Goal: Task Accomplishment & Management: Manage account settings

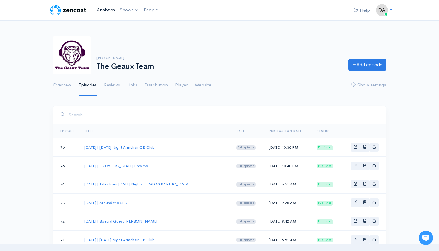
click at [110, 12] on link "Analytics" at bounding box center [105, 10] width 23 height 13
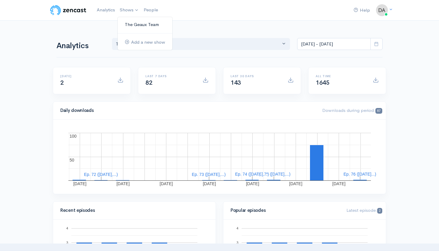
click at [128, 22] on link "The Geaux Team" at bounding box center [145, 24] width 55 height 10
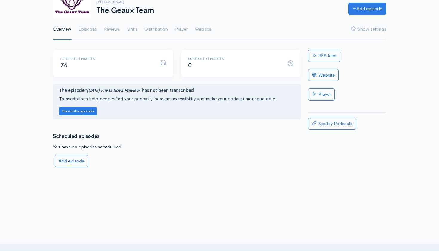
scroll to position [56, 0]
click at [94, 27] on link "Episodes" at bounding box center [88, 30] width 18 height 22
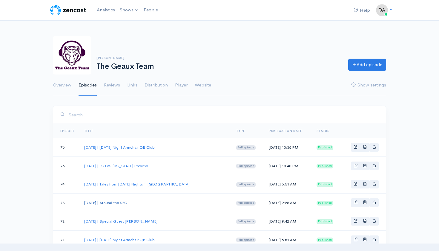
click at [127, 201] on link "[DATE] | Around the SEC" at bounding box center [105, 202] width 43 height 5
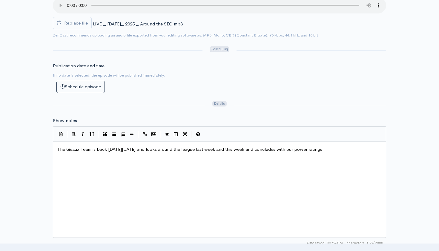
scroll to position [241, 0]
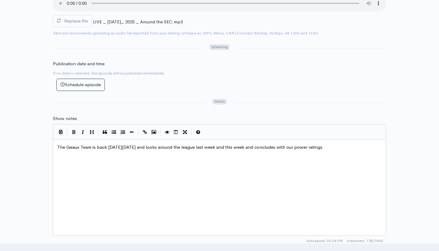
click at [163, 144] on span "The Geaux Team is back [DATE][DATE] and looks around the league last week and t…" at bounding box center [190, 147] width 266 height 6
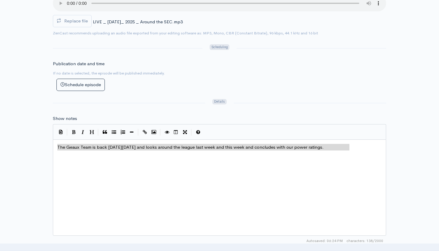
type textarea "The Geaux Team is back [DATE][DATE]"
type textarea "The Geaux Team is back [DATE][DATE] and looks around the league last week and t…"
